Goal: Task Accomplishment & Management: Manage account settings

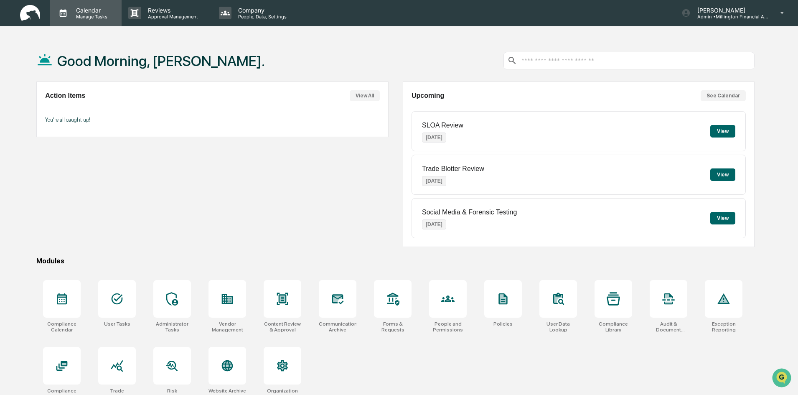
click at [91, 14] on p "Manage Tasks" at bounding box center [90, 17] width 42 height 6
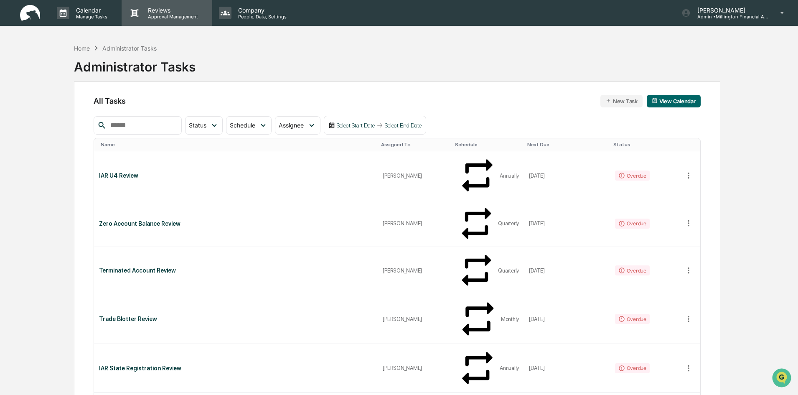
click at [178, 12] on p "Reviews" at bounding box center [171, 10] width 61 height 7
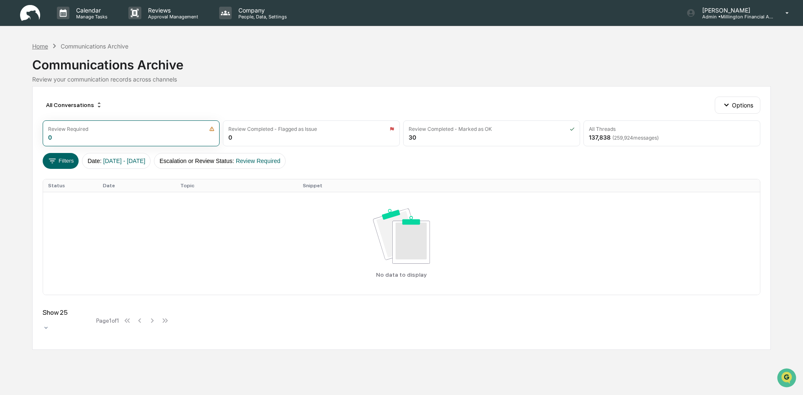
click at [44, 44] on div "Home" at bounding box center [40, 46] width 16 height 7
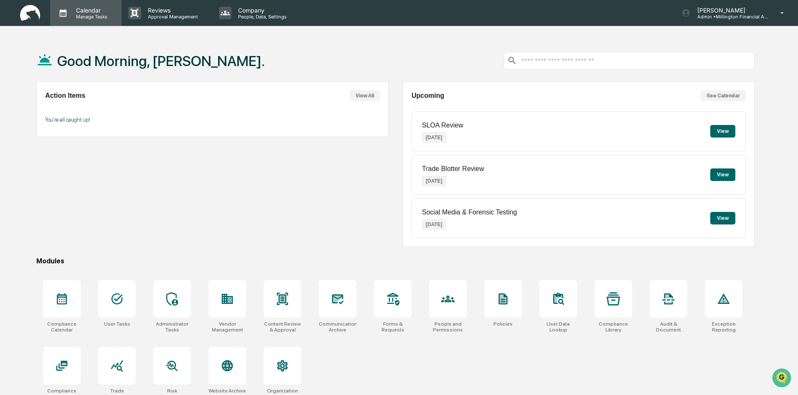
click at [91, 17] on p "Manage Tasks" at bounding box center [90, 17] width 42 height 6
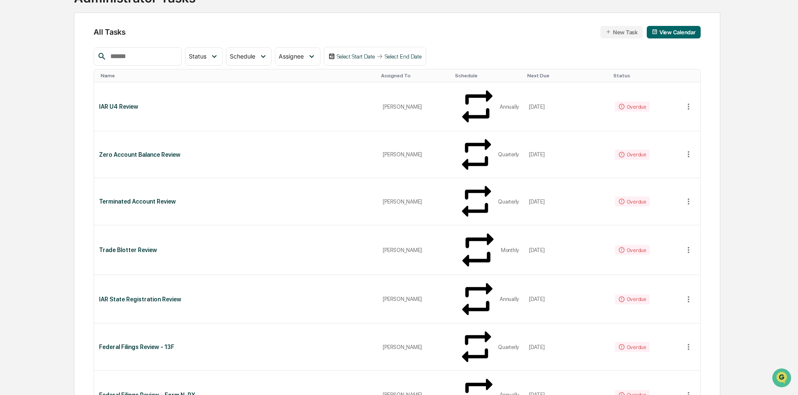
scroll to position [84, 0]
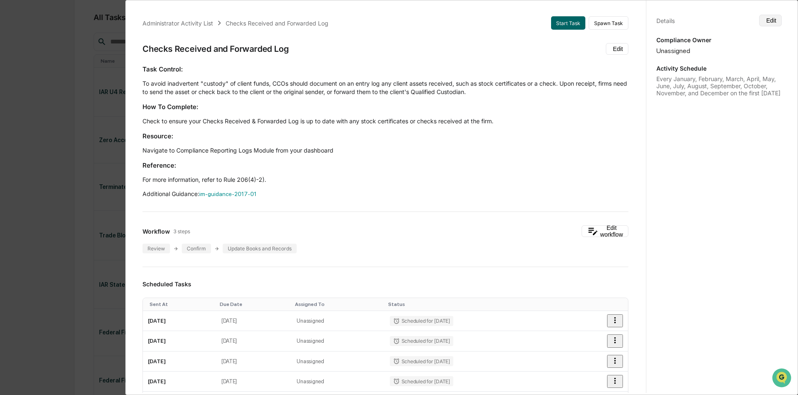
click at [765, 20] on icon at bounding box center [765, 20] width 0 height 0
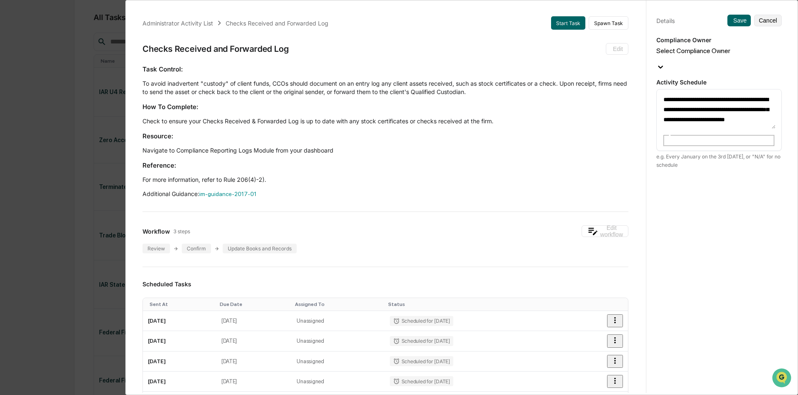
click at [764, 63] on div at bounding box center [719, 68] width 125 height 10
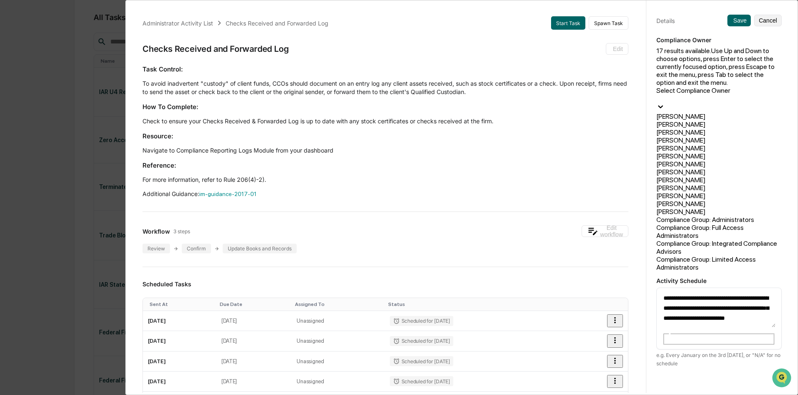
scroll to position [42, 0]
click at [699, 192] on div "[PERSON_NAME]" at bounding box center [719, 196] width 125 height 8
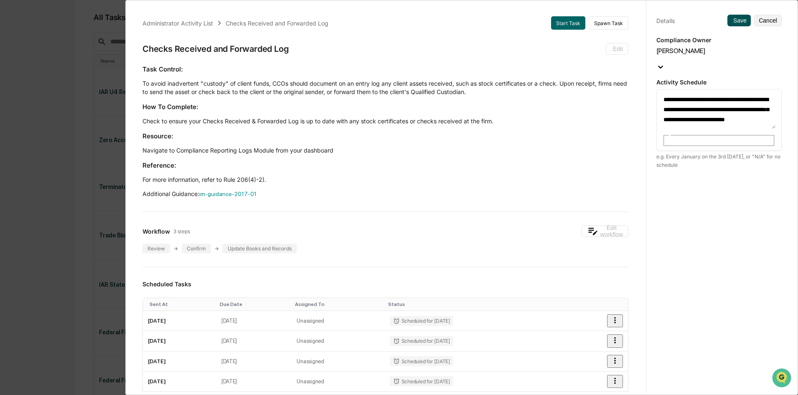
click at [732, 20] on icon at bounding box center [732, 20] width 0 height 0
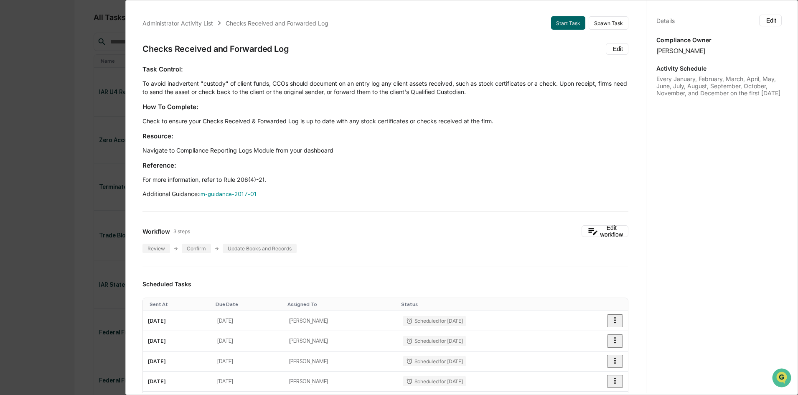
click at [50, 96] on div "Administrator Activity List Checks Received and Forwarded Log Start Task Spawn …" at bounding box center [399, 197] width 798 height 395
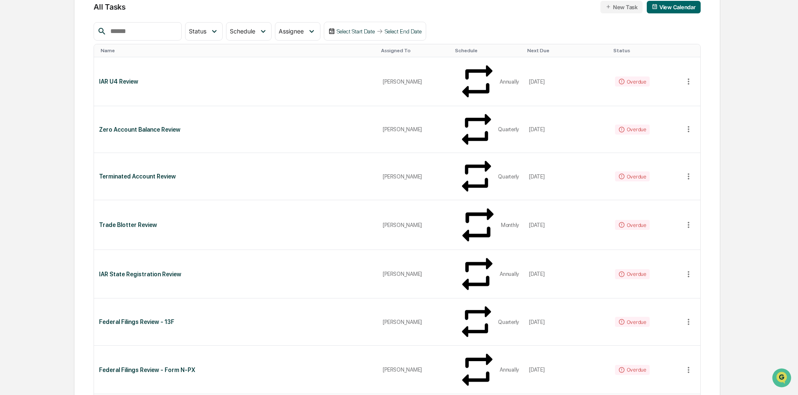
scroll to position [0, 0]
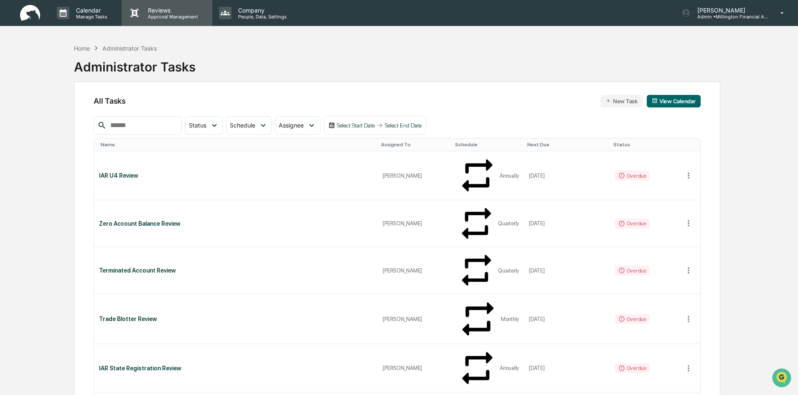
click at [155, 15] on p "Approval Management" at bounding box center [171, 17] width 61 height 6
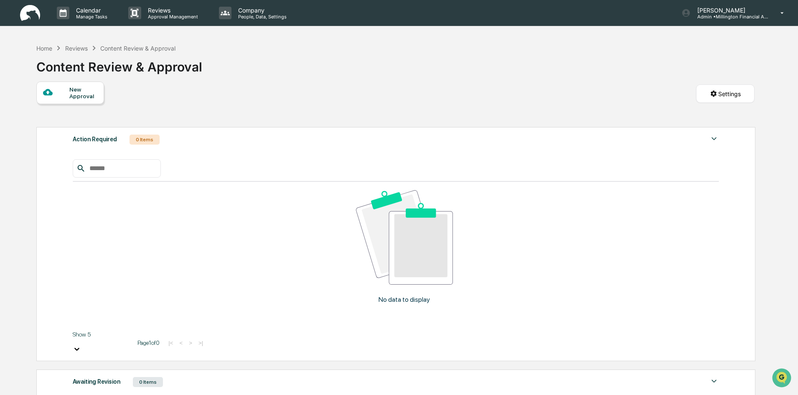
click at [256, 11] on p "Company" at bounding box center [261, 10] width 59 height 7
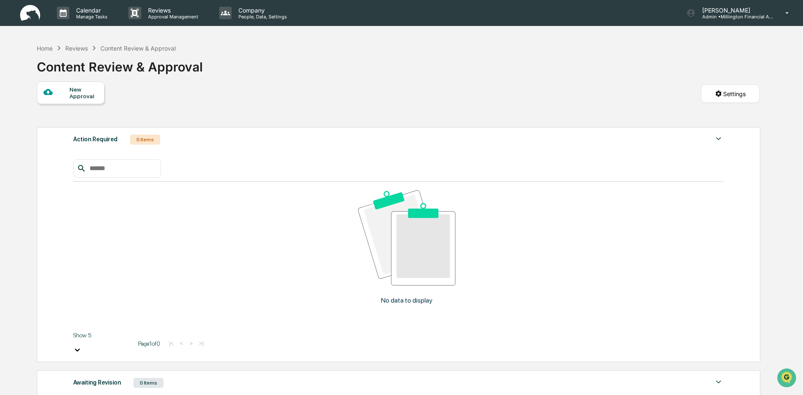
drag, startPoint x: 136, startPoint y: 15, endPoint x: 178, endPoint y: 12, distance: 42.0
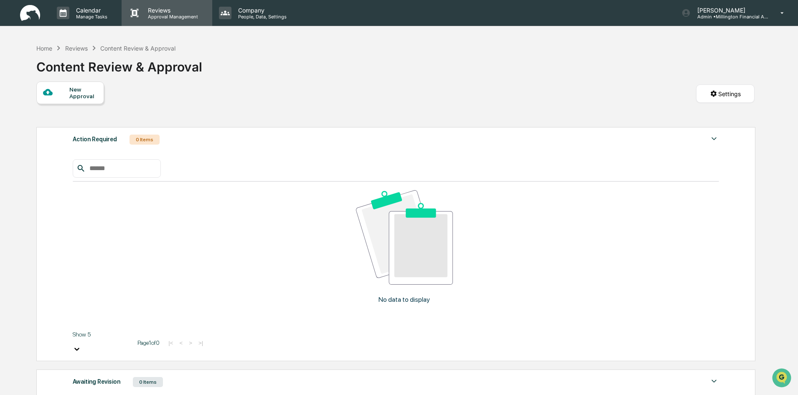
click at [173, 18] on p "Approval Management" at bounding box center [171, 17] width 61 height 6
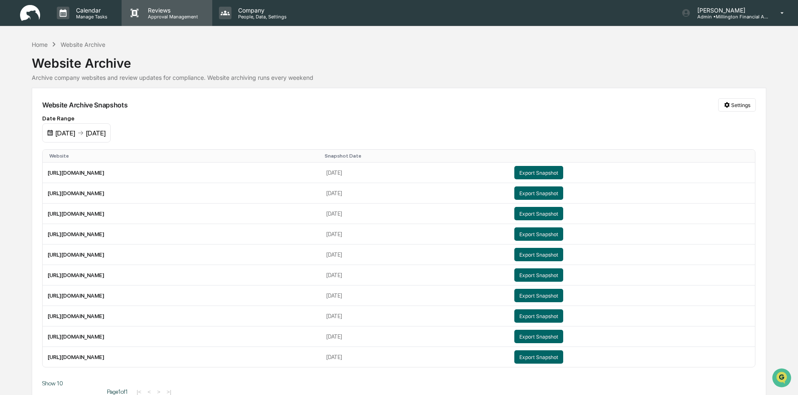
click at [165, 18] on p "Approval Management" at bounding box center [171, 17] width 61 height 6
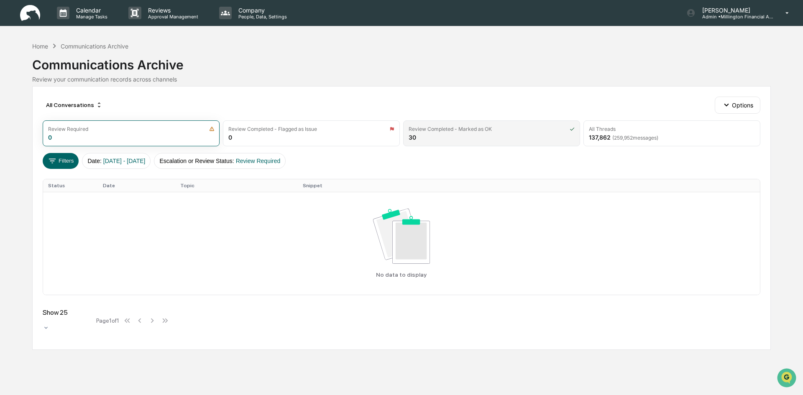
click at [579, 130] on div "Review Completed - Marked as OK 30" at bounding box center [491, 133] width 177 height 26
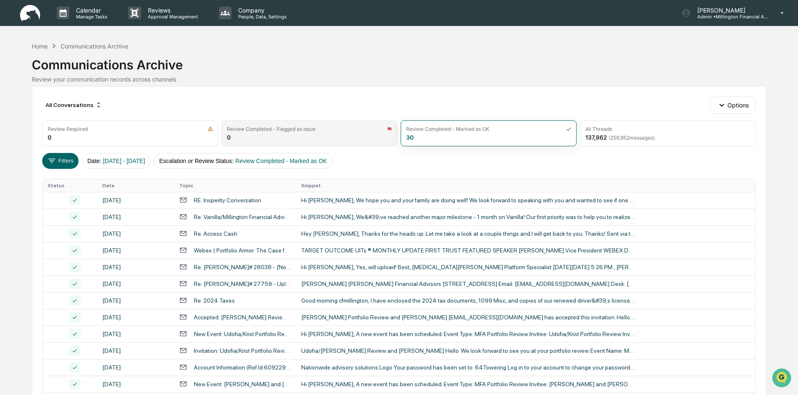
click at [349, 129] on div "Review Completed - Flagged as Issue" at bounding box center [309, 129] width 165 height 6
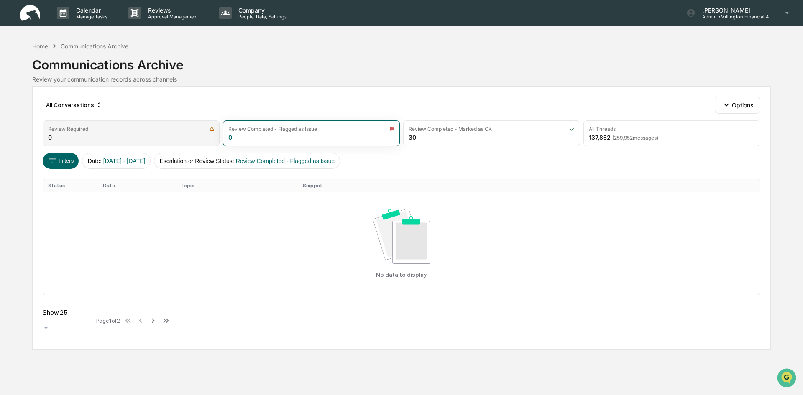
click at [123, 132] on div "Review Required 0" at bounding box center [131, 133] width 177 height 26
click at [301, 132] on div "Review Completed - Flagged as Issue 0" at bounding box center [311, 133] width 177 height 26
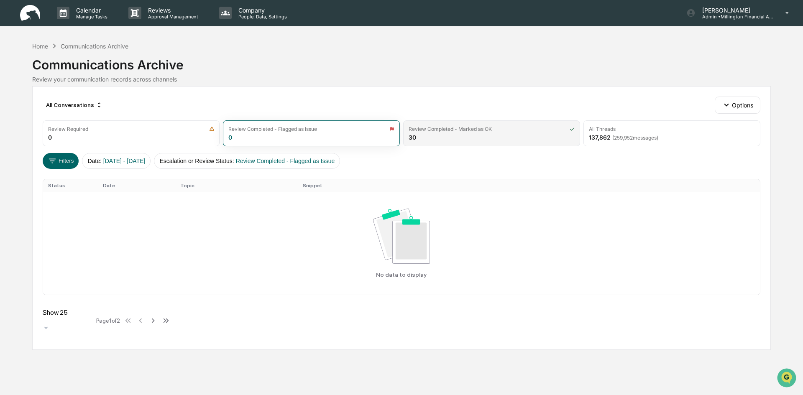
click at [476, 130] on div "Review Completed - Marked as OK" at bounding box center [449, 129] width 83 height 6
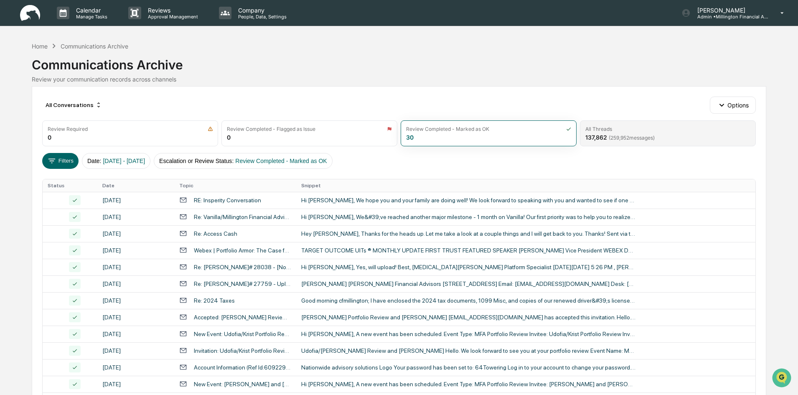
click at [615, 137] on span "( 259,952 messages)" at bounding box center [632, 138] width 46 height 6
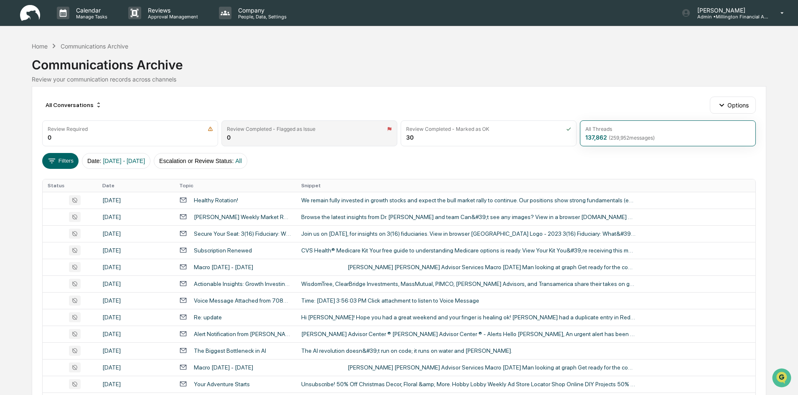
click at [297, 134] on div "Review Completed - Flagged as Issue 0" at bounding box center [310, 133] width 176 height 26
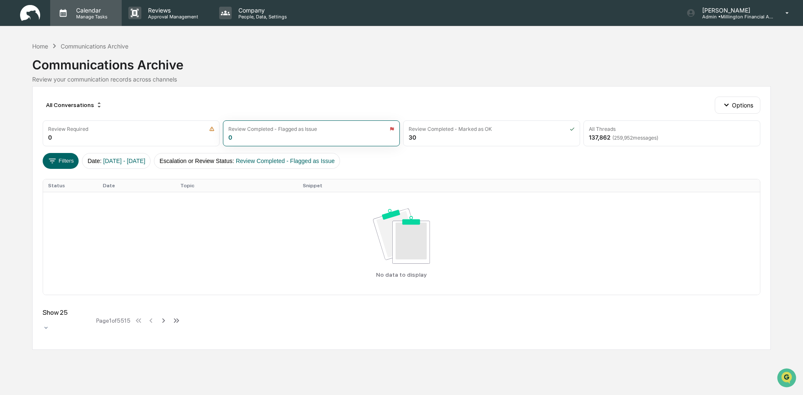
click at [94, 7] on p "Calendar" at bounding box center [90, 10] width 42 height 7
